Goal: Transaction & Acquisition: Purchase product/service

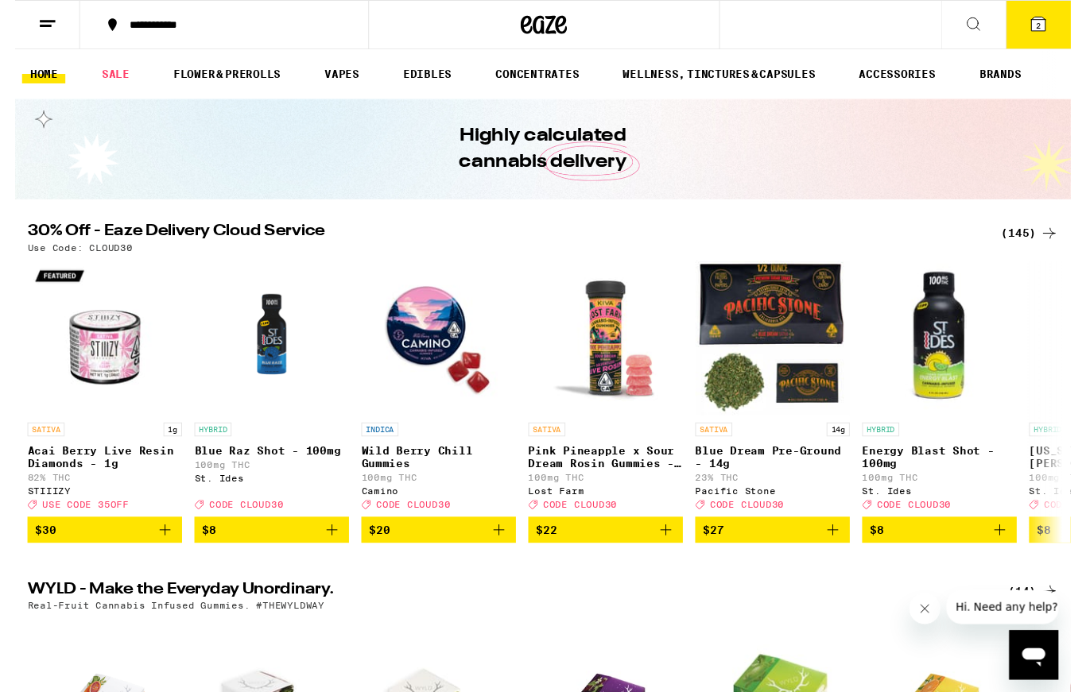
click at [1055, 20] on icon at bounding box center [1052, 24] width 14 height 14
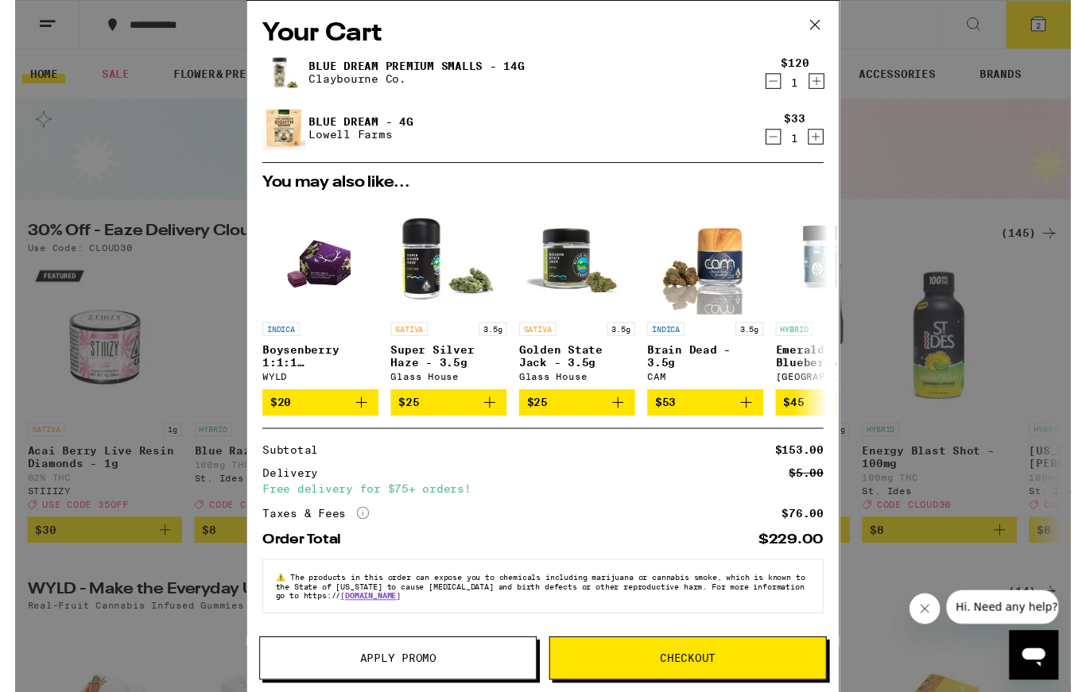
click at [488, 424] on icon "Add to bag" at bounding box center [487, 413] width 19 height 19
